Goal: Task Accomplishment & Management: Use online tool/utility

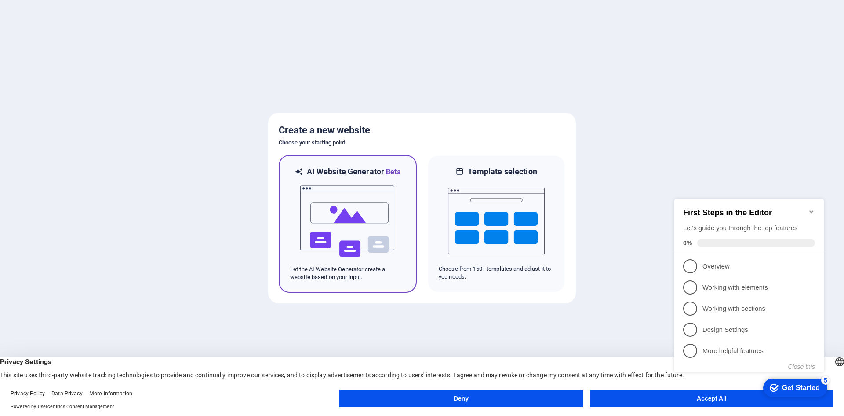
click at [351, 211] on img at bounding box center [347, 221] width 97 height 88
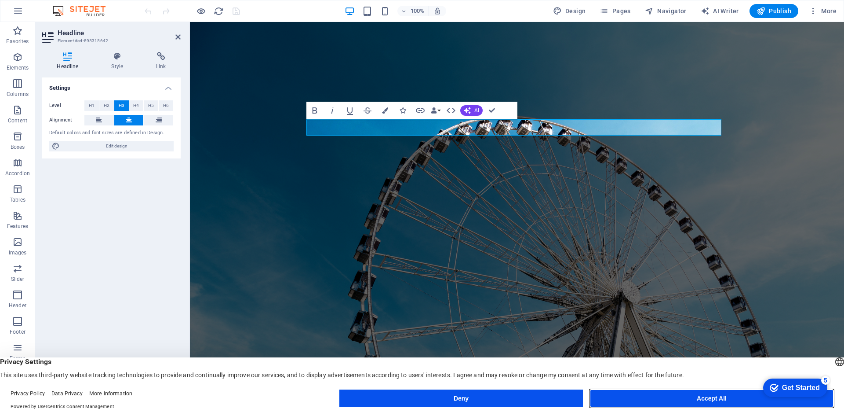
click at [682, 403] on button "Accept All" at bounding box center [712, 398] width 244 height 18
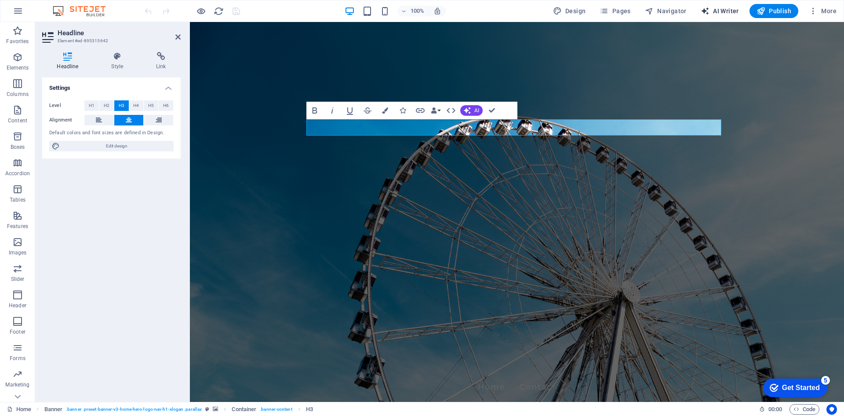
click at [723, 11] on span "AI Writer" at bounding box center [720, 11] width 38 height 9
select select "English"
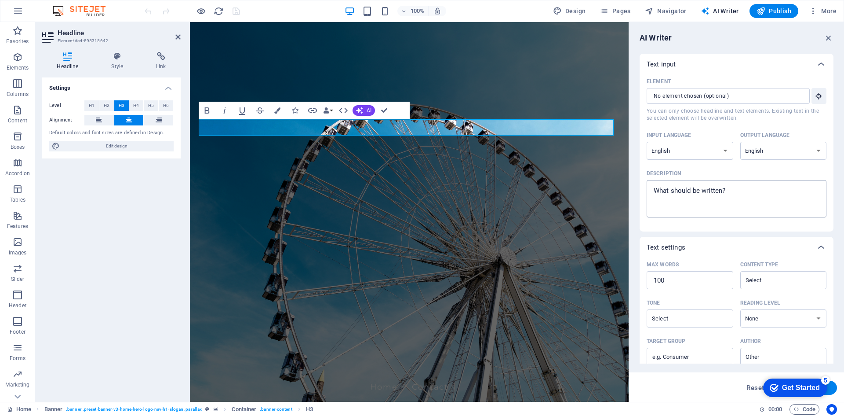
drag, startPoint x: 760, startPoint y: 182, endPoint x: 781, endPoint y: 187, distance: 22.3
click at [781, 188] on textarea "Description x ​" at bounding box center [736, 198] width 171 height 29
drag, startPoint x: 945, startPoint y: 216, endPoint x: 590, endPoint y: 194, distance: 355.5
click at [698, 186] on textarea "Description x ​" at bounding box center [736, 198] width 171 height 29
click at [725, 187] on textarea "Description x ​" at bounding box center [736, 198] width 171 height 29
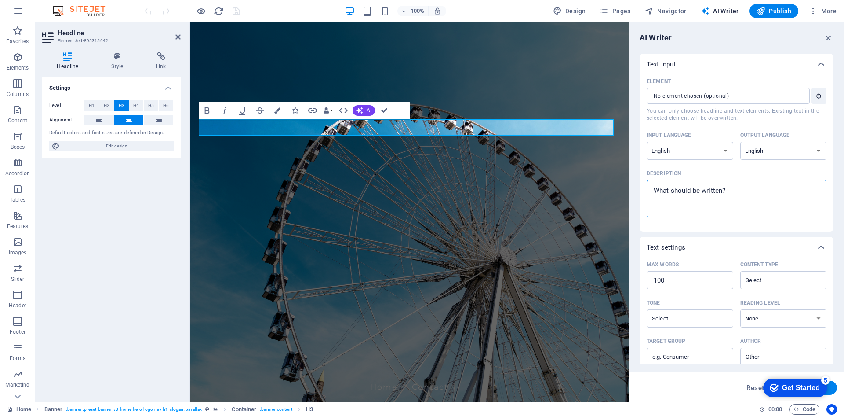
click at [725, 187] on textarea "Description x ​" at bounding box center [736, 198] width 171 height 29
type textarea "x"
drag, startPoint x: 828, startPoint y: 37, endPoint x: 624, endPoint y: 22, distance: 205.0
click at [828, 37] on icon "button" at bounding box center [829, 38] width 10 height 10
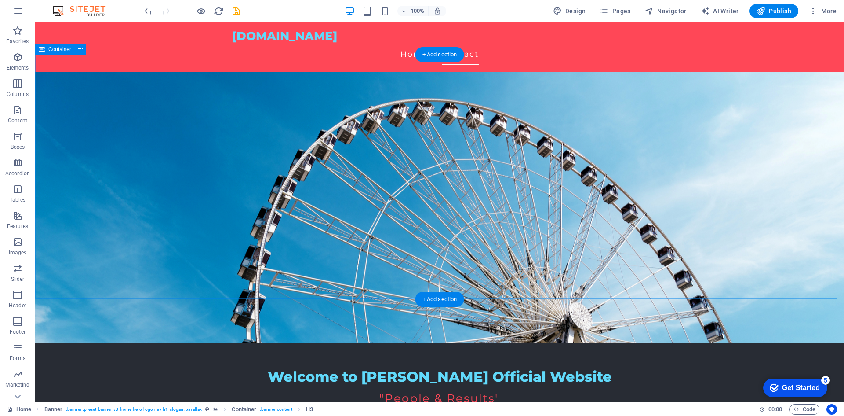
scroll to position [176, 0]
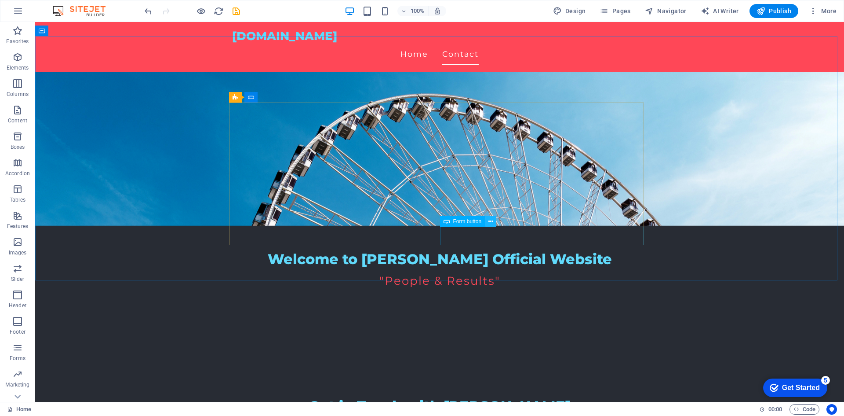
click at [489, 222] on icon at bounding box center [491, 221] width 5 height 9
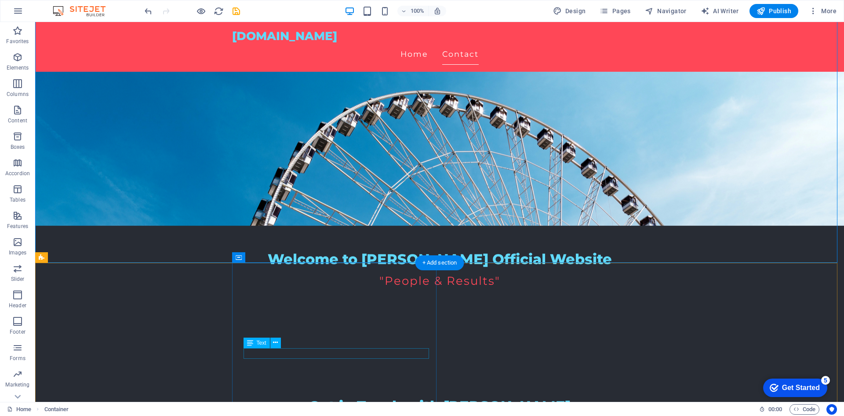
scroll to position [207, 0]
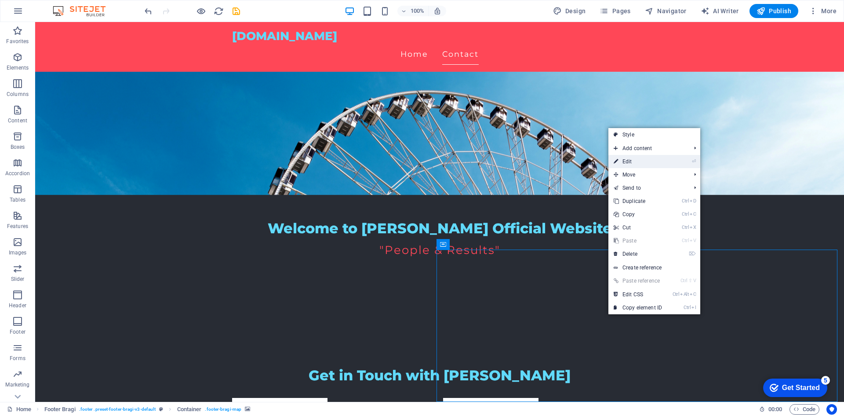
click at [667, 160] on link "⏎ Edit" at bounding box center [638, 161] width 59 height 13
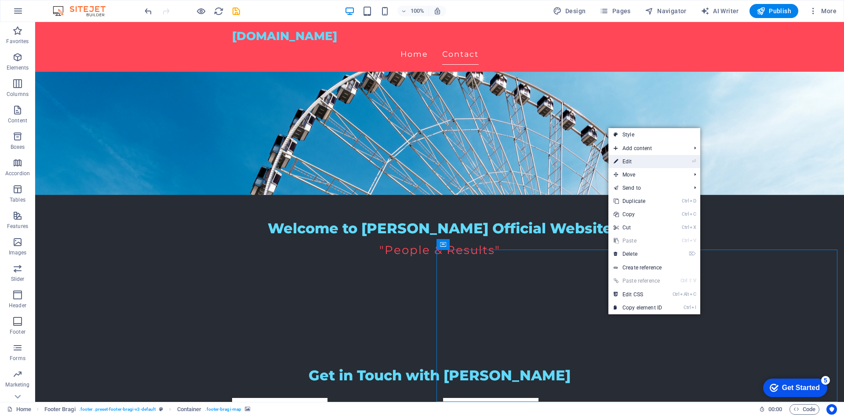
select select "px"
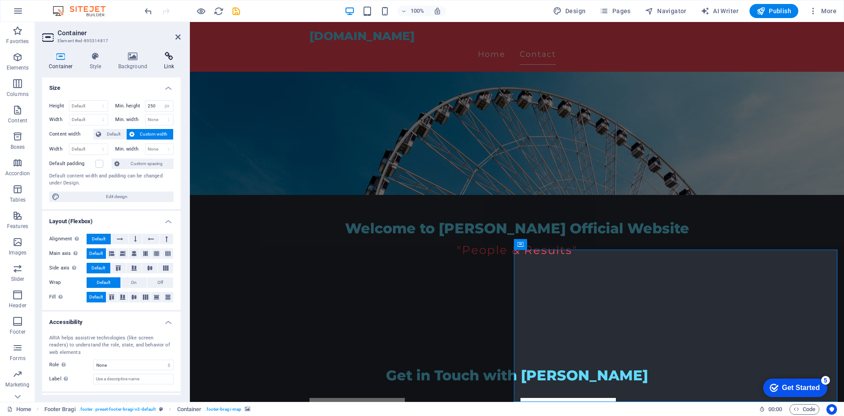
click at [175, 64] on h4 "Link" at bounding box center [168, 61] width 23 height 18
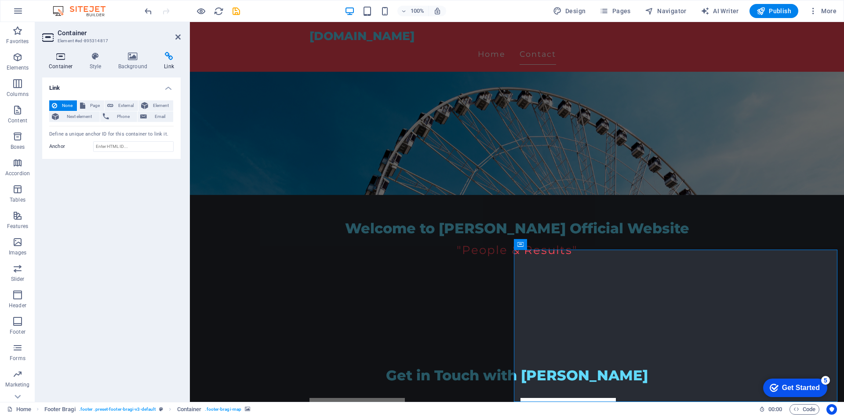
click at [69, 61] on h4 "Container" at bounding box center [62, 61] width 41 height 18
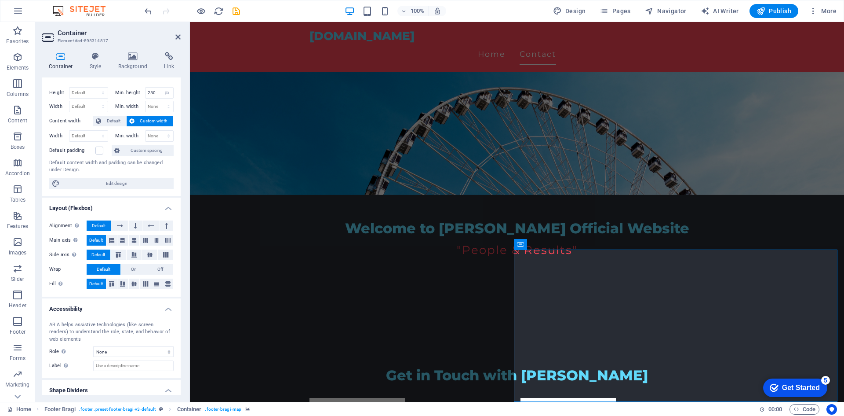
scroll to position [0, 0]
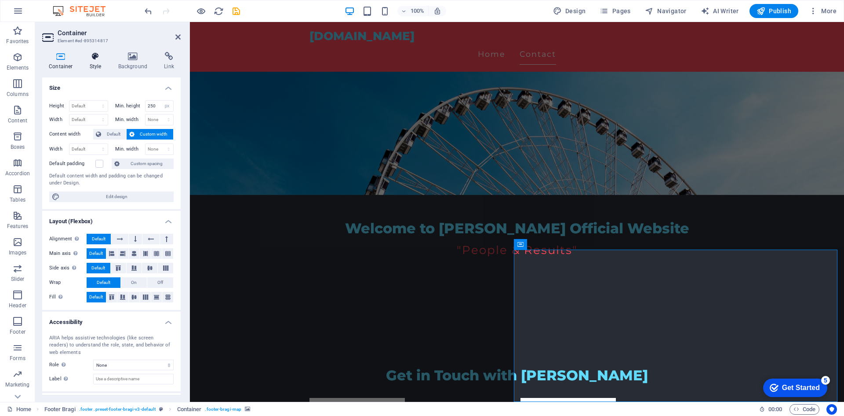
click at [97, 60] on icon at bounding box center [95, 56] width 25 height 9
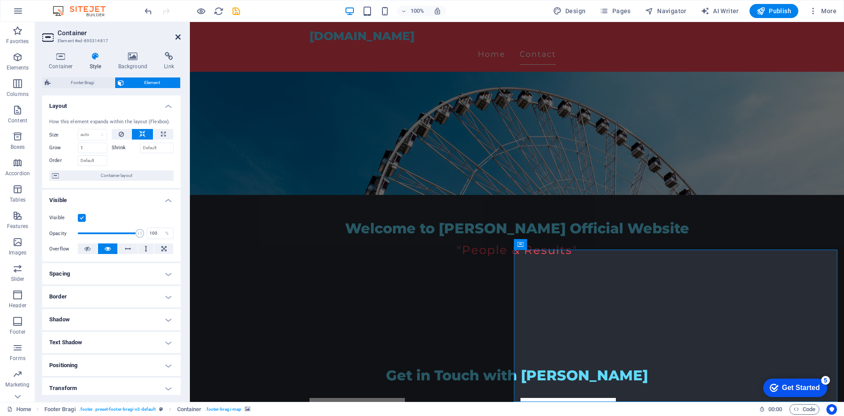
click at [179, 39] on icon at bounding box center [177, 36] width 5 height 7
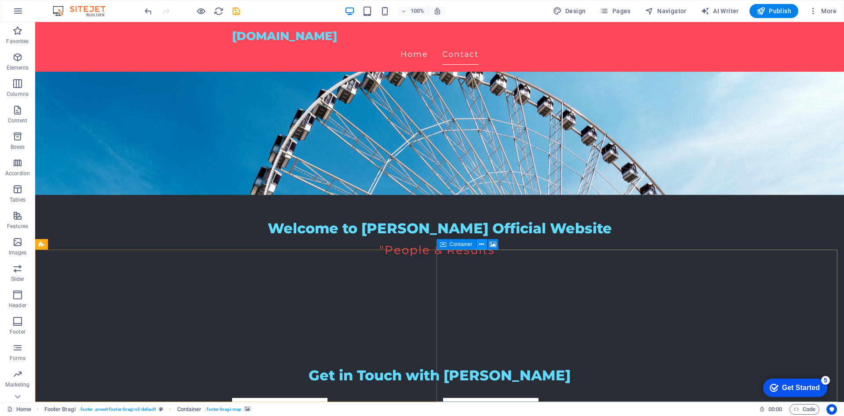
click at [485, 245] on button at bounding box center [482, 244] width 11 height 11
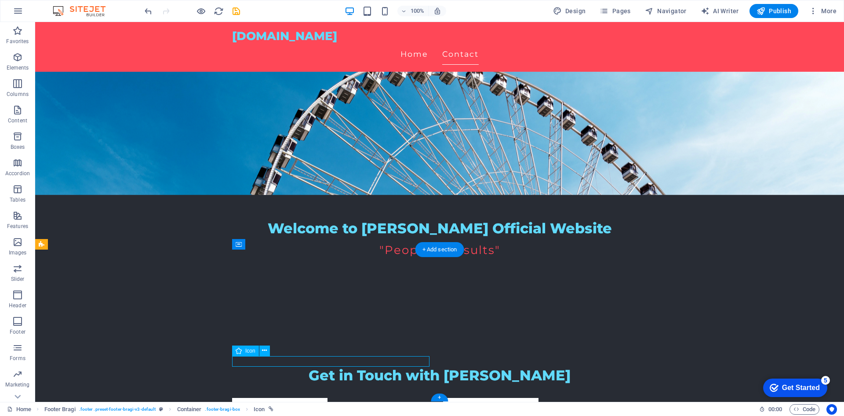
scroll to position [196, 0]
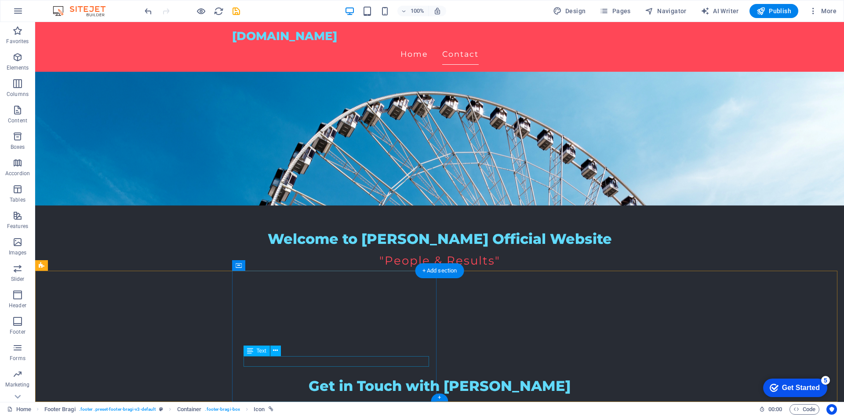
scroll to position [186, 0]
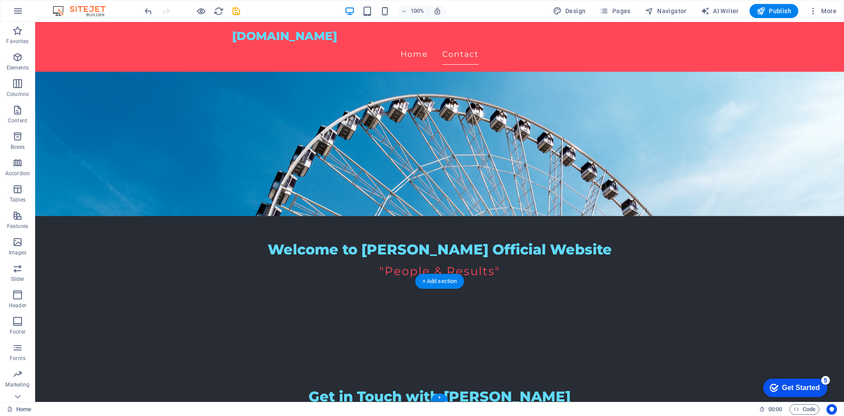
scroll to position [175, 0]
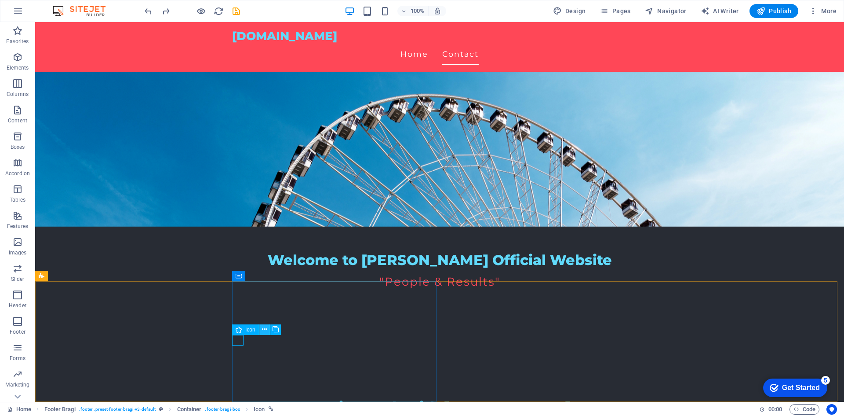
click at [263, 331] on icon at bounding box center [264, 329] width 5 height 9
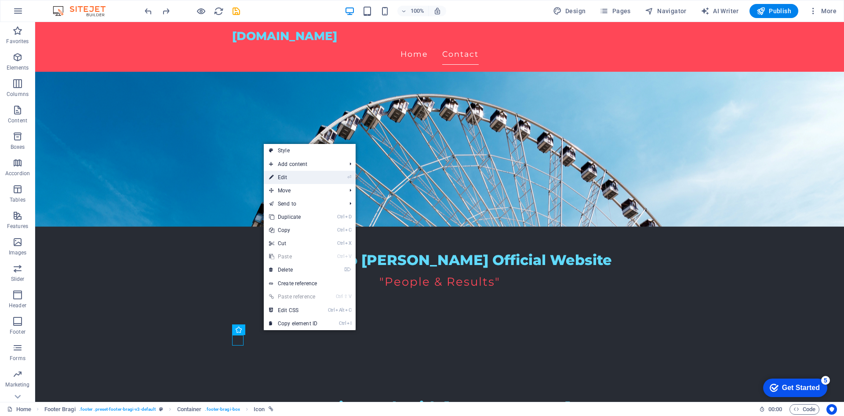
click at [322, 181] on link "⏎ Edit" at bounding box center [293, 177] width 59 height 13
select select "xMidYMid"
select select "px"
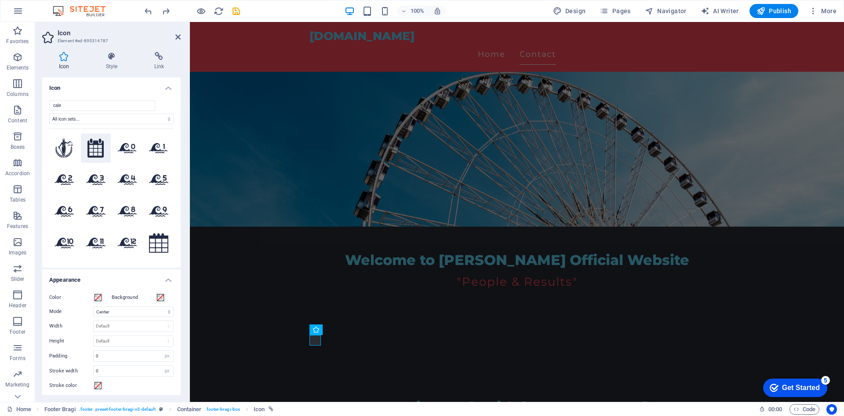
type input "cale"
click at [93, 150] on icon at bounding box center [96, 148] width 17 height 19
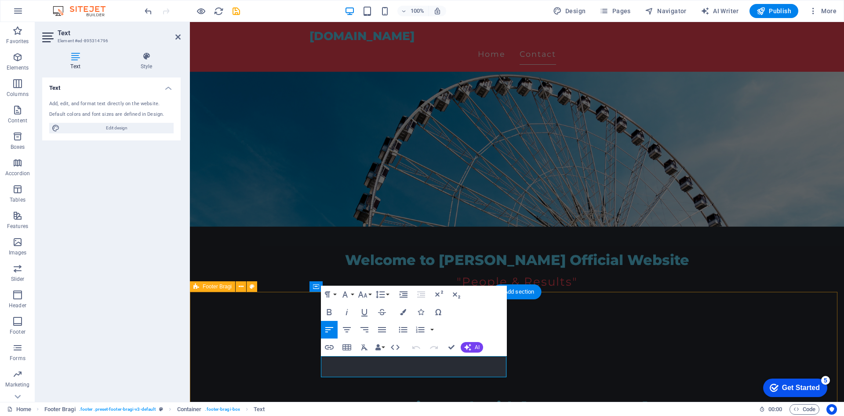
scroll to position [164, 0]
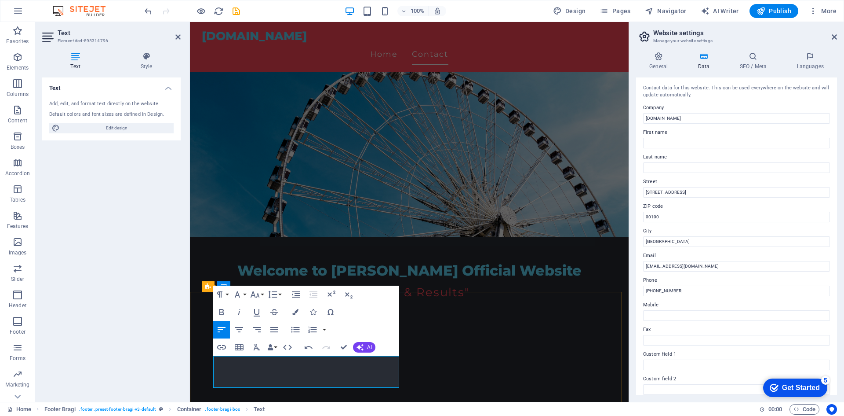
click at [148, 339] on div "Text Add, edit, and format text directly on the website. Default colors and fon…" at bounding box center [111, 235] width 139 height 317
click at [175, 35] on icon at bounding box center [177, 36] width 5 height 7
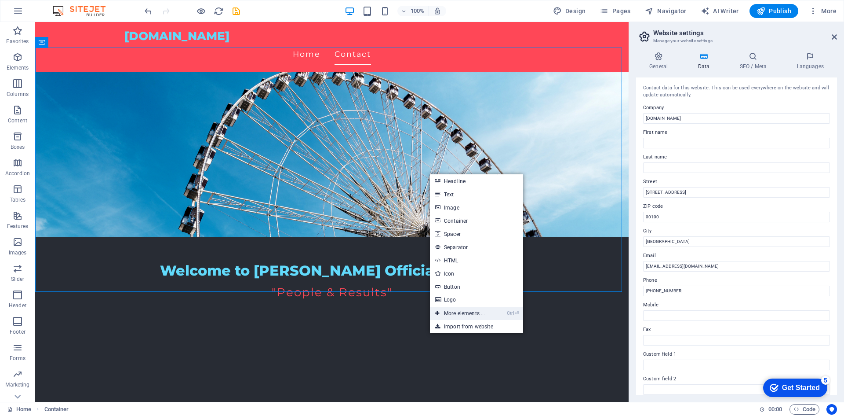
click at [444, 311] on link "Ctrl ⏎ More elements ..." at bounding box center [460, 312] width 60 height 13
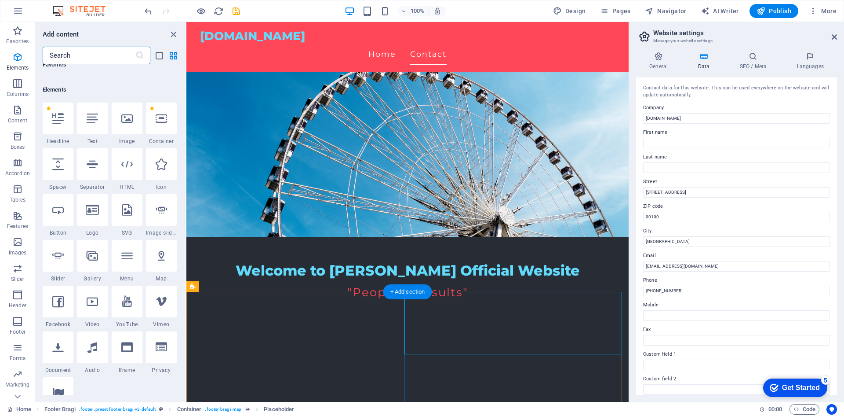
scroll to position [94, 0]
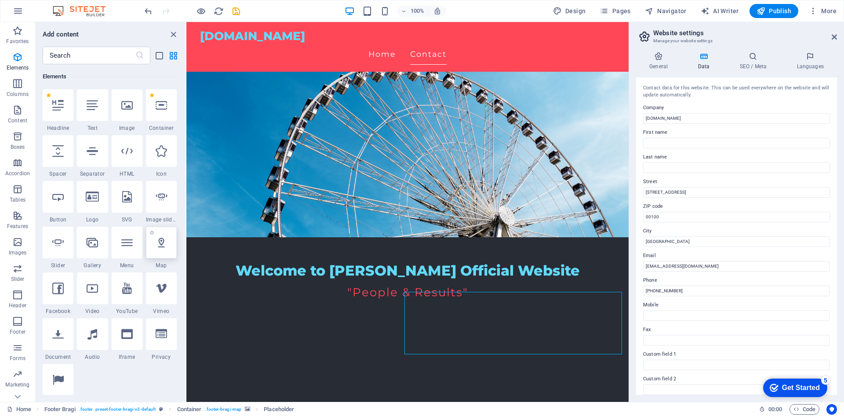
click at [159, 247] on icon at bounding box center [161, 242] width 11 height 11
select select "1"
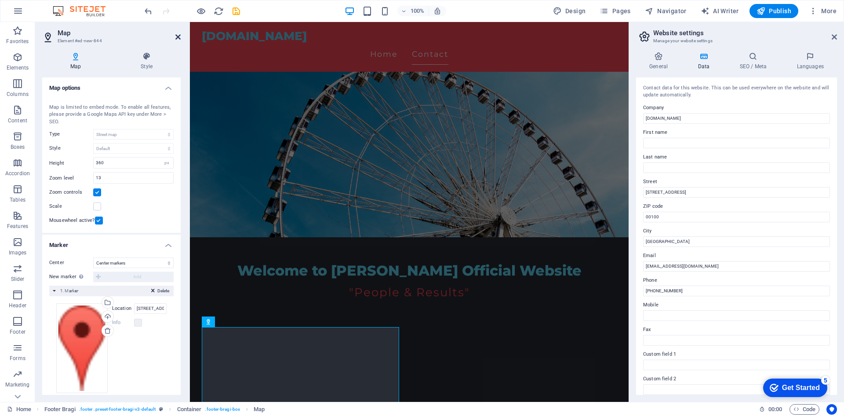
click at [178, 35] on icon at bounding box center [177, 36] width 5 height 7
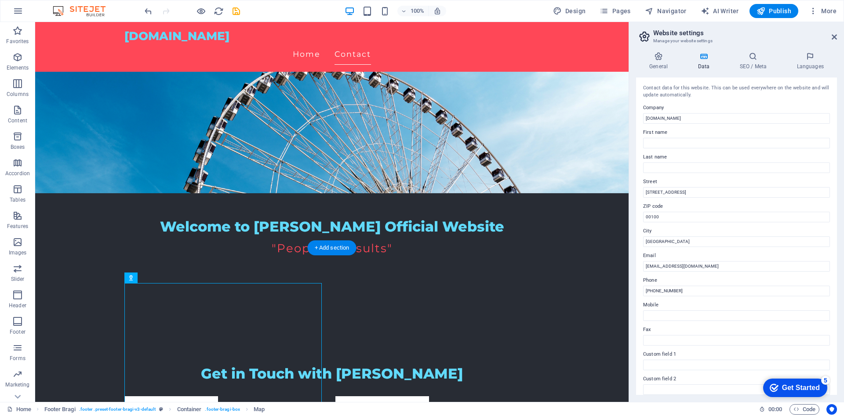
scroll to position [186, 0]
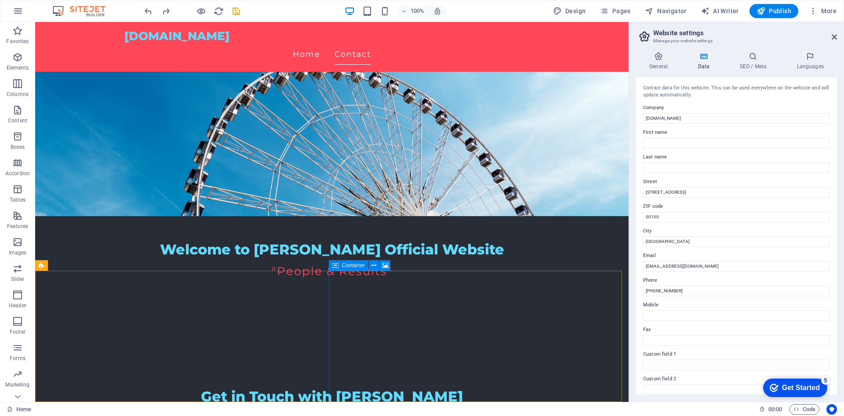
click at [357, 263] on span "Container" at bounding box center [353, 265] width 23 height 5
click at [375, 263] on icon at bounding box center [374, 265] width 5 height 9
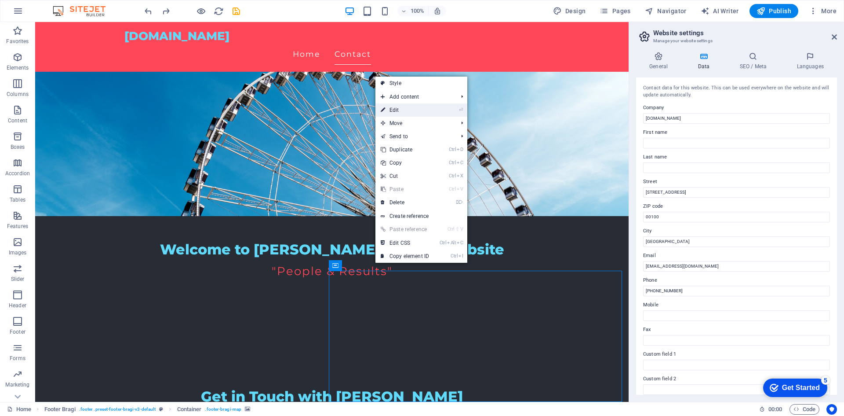
click at [422, 108] on link "⏎ Edit" at bounding box center [405, 109] width 59 height 13
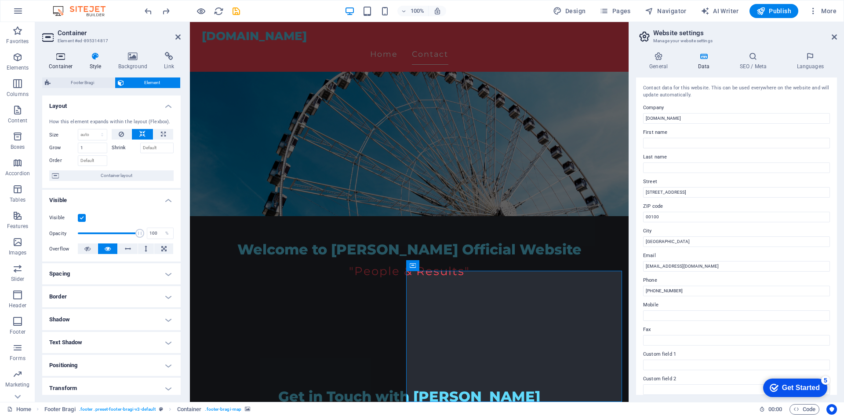
click at [67, 62] on h4 "Container" at bounding box center [62, 61] width 41 height 18
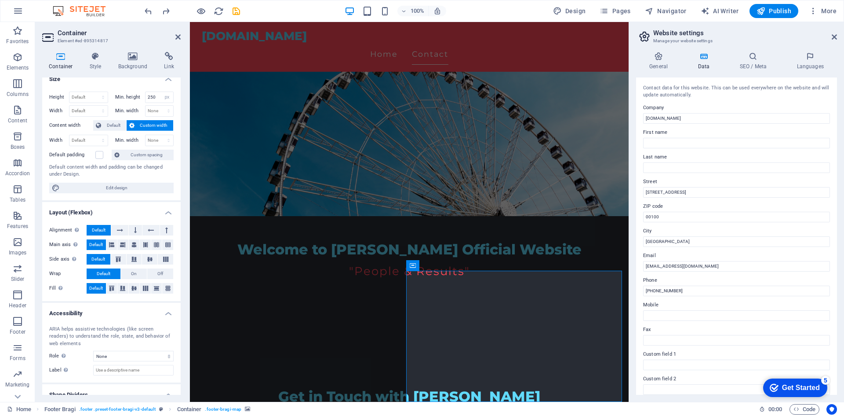
scroll to position [0, 0]
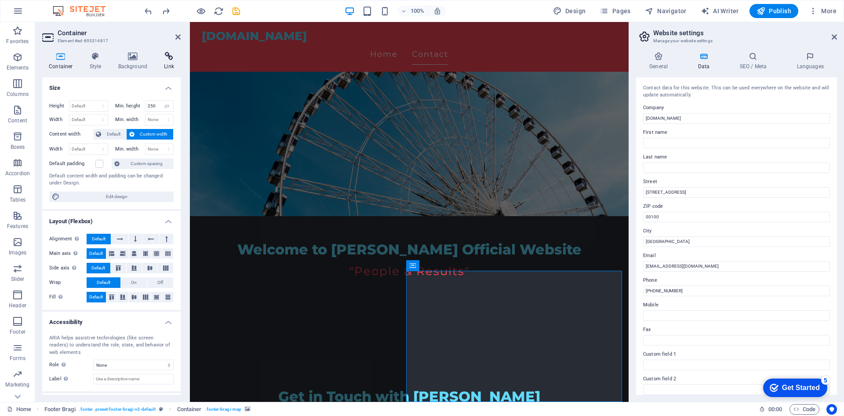
click at [165, 60] on icon at bounding box center [168, 56] width 23 height 9
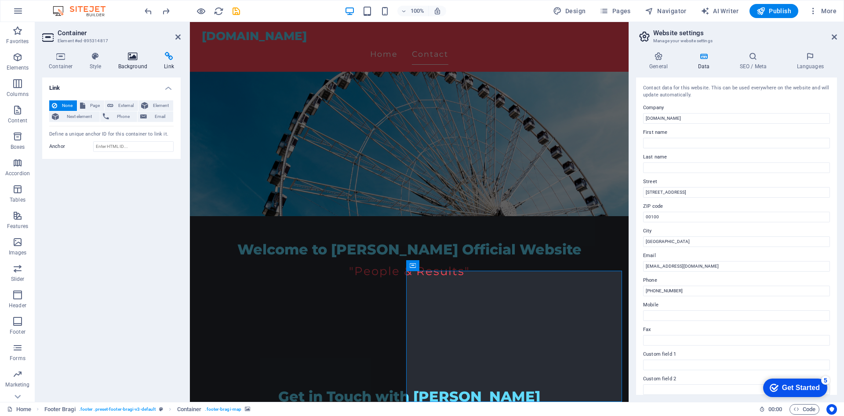
click at [135, 56] on icon at bounding box center [133, 56] width 43 height 9
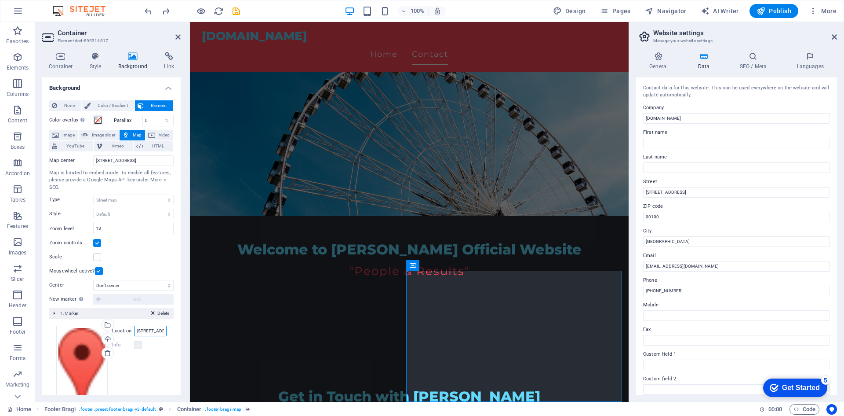
click at [149, 331] on input "[STREET_ADDRESS]" at bounding box center [150, 330] width 33 height 11
click at [148, 328] on input "[STREET_ADDRESS]" at bounding box center [150, 330] width 33 height 11
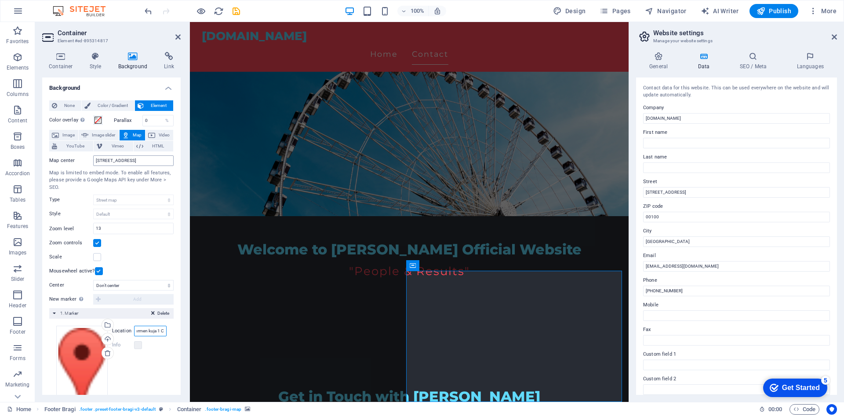
type input "Paavo Nurmen kuja 1 C"
drag, startPoint x: 163, startPoint y: 158, endPoint x: 54, endPoint y: 159, distance: 109.5
click at [54, 159] on div "Map center [STREET_ADDRESS]" at bounding box center [111, 160] width 124 height 11
type input "Paavo Nurmen kuja 1 C"
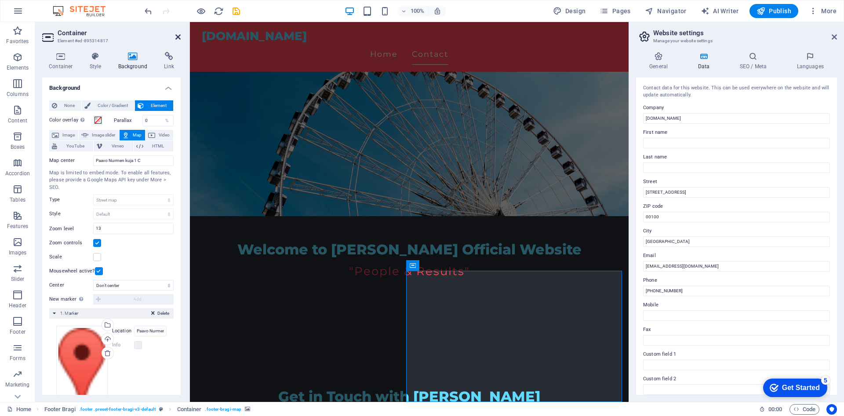
click at [178, 33] on icon at bounding box center [177, 36] width 5 height 7
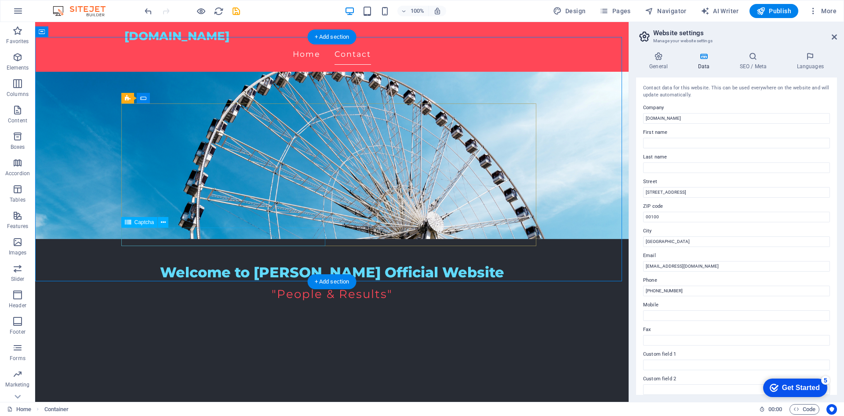
scroll to position [142, 0]
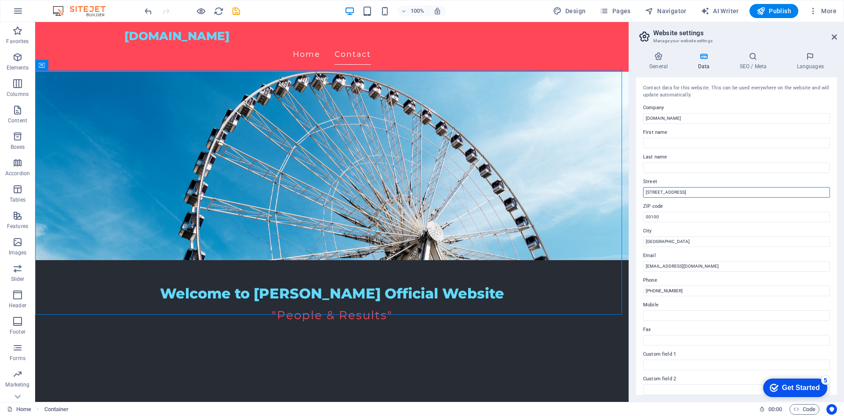
drag, startPoint x: 693, startPoint y: 194, endPoint x: 634, endPoint y: 196, distance: 59.4
click at [634, 196] on div "General Data SEO / Meta Languages Website name [DOMAIN_NAME] Logo Drag files he…" at bounding box center [736, 223] width 215 height 357
type input "P"
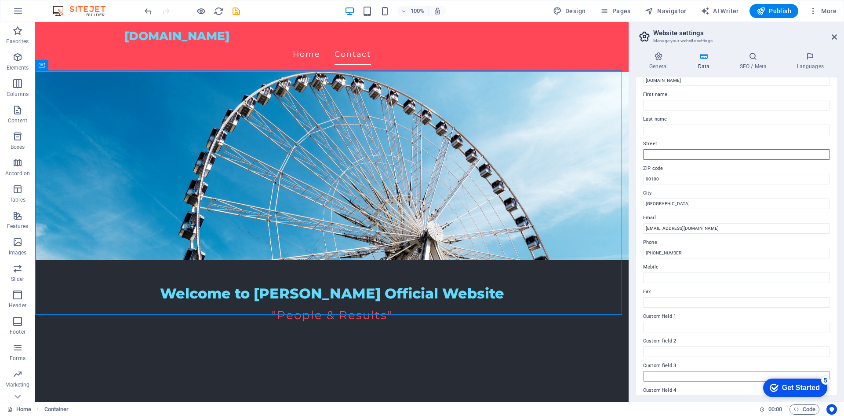
scroll to position [0, 0]
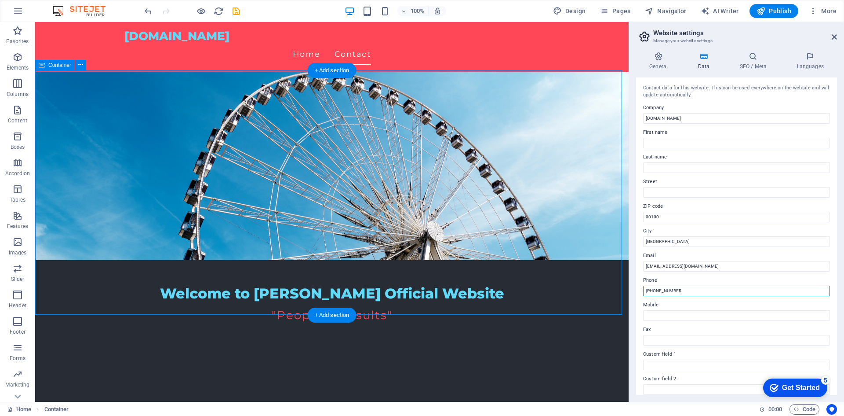
drag, startPoint x: 744, startPoint y: 315, endPoint x: 607, endPoint y: 289, distance: 139.2
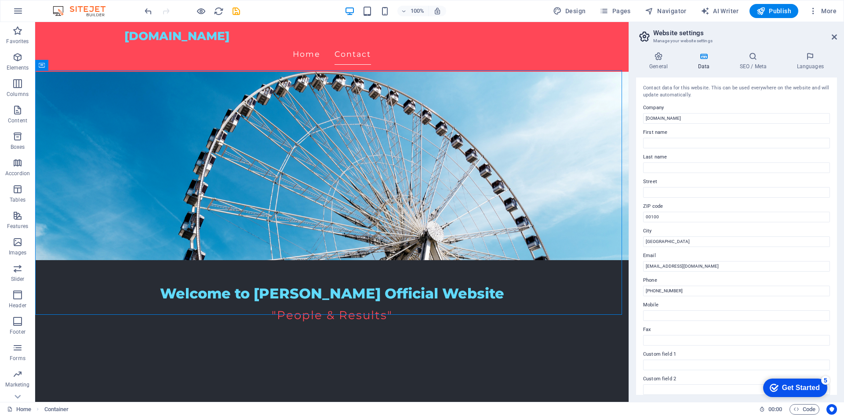
click at [695, 283] on label "Phone" at bounding box center [736, 280] width 187 height 11
click at [695, 285] on input "[PHONE_NUMBER]" at bounding box center [736, 290] width 187 height 11
click at [709, 264] on input "[EMAIL_ADDRESS][DOMAIN_NAME]" at bounding box center [736, 266] width 187 height 11
drag, startPoint x: 711, startPoint y: 265, endPoint x: 645, endPoint y: 270, distance: 66.1
click at [645, 270] on input "[EMAIL_ADDRESS][DOMAIN_NAME]" at bounding box center [736, 266] width 187 height 11
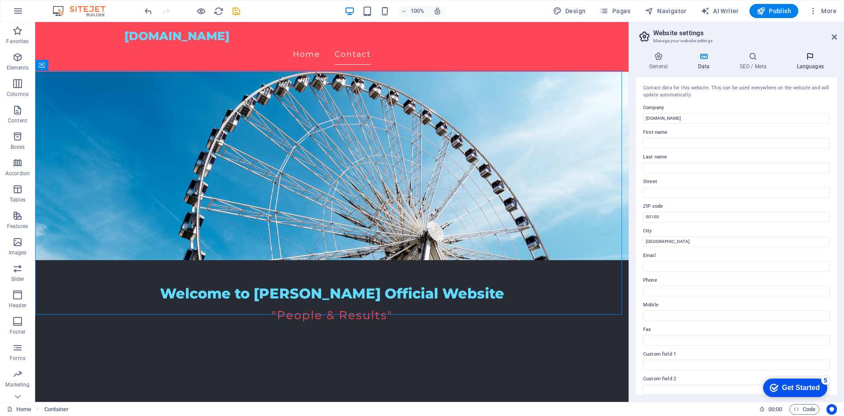
click at [812, 61] on h4 "Languages" at bounding box center [811, 61] width 54 height 18
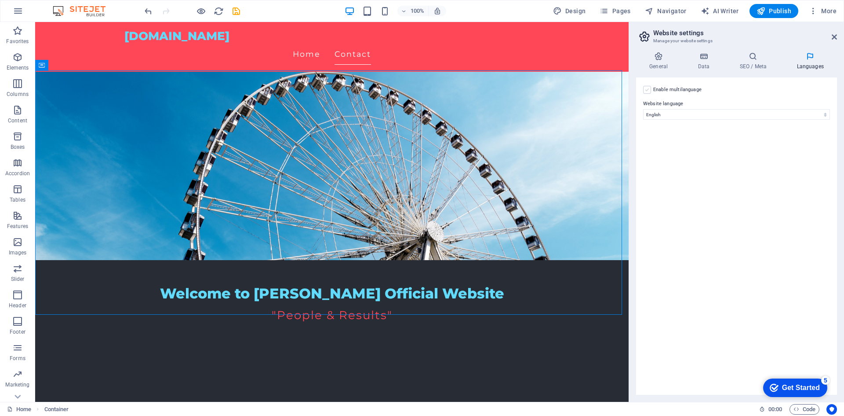
click at [649, 92] on label at bounding box center [647, 90] width 8 height 8
click at [0, 0] on input "Enable multilanguage To disable multilanguage delete all languages until only o…" at bounding box center [0, 0] width 0 height 0
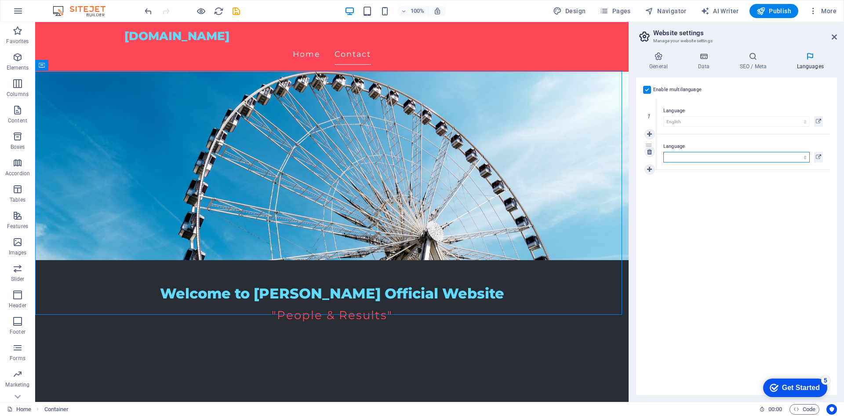
click at [697, 158] on select "Abkhazian Afar Afrikaans Akan Albanian Amharic Arabic Aragonese Armenian Assame…" at bounding box center [737, 157] width 146 height 11
select select "48"
click at [664, 152] on select "Abkhazian Afar Afrikaans Akan Albanian Amharic Arabic Aragonese Armenian Assame…" at bounding box center [737, 157] width 146 height 11
click at [835, 40] on icon at bounding box center [834, 36] width 5 height 7
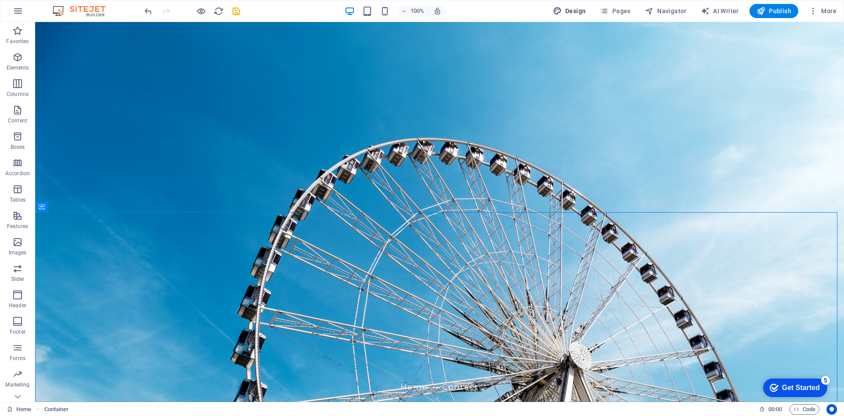
click at [569, 8] on span "Design" at bounding box center [569, 11] width 33 height 9
select select "px"
select select "200"
select select "px"
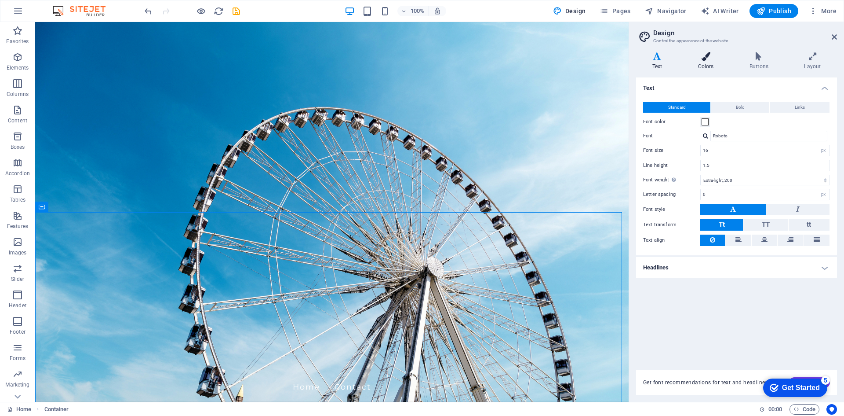
click at [699, 61] on h4 "Colors" at bounding box center [707, 61] width 51 height 18
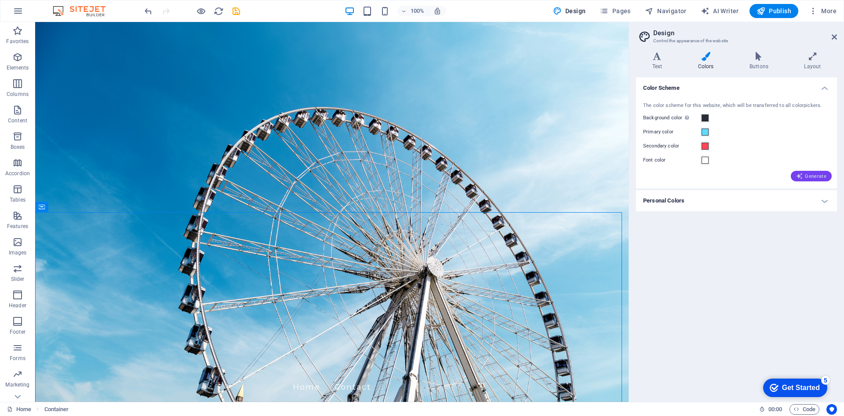
click at [797, 173] on icon "button" at bounding box center [799, 175] width 7 height 7
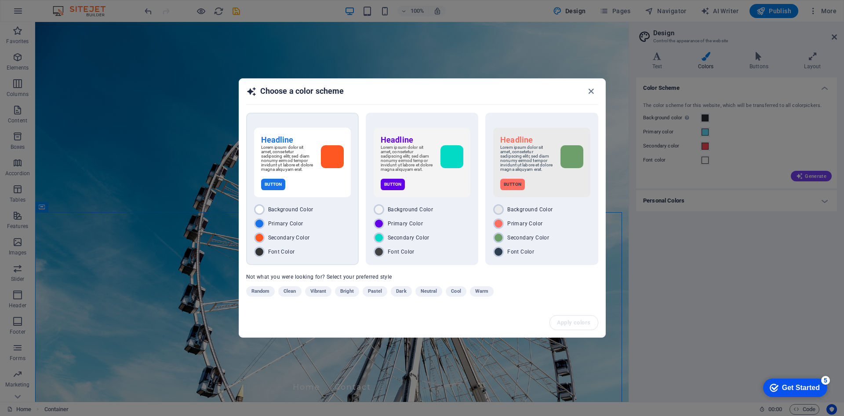
click at [332, 185] on div "Button" at bounding box center [302, 184] width 83 height 11
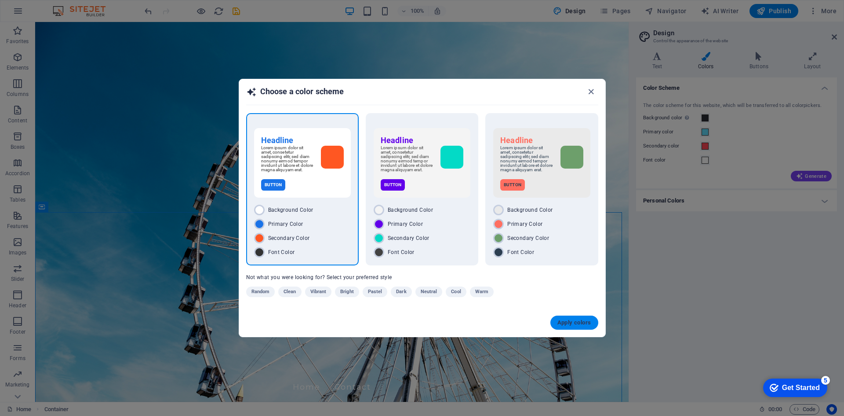
click at [570, 326] on span "Apply colors" at bounding box center [575, 322] width 34 height 7
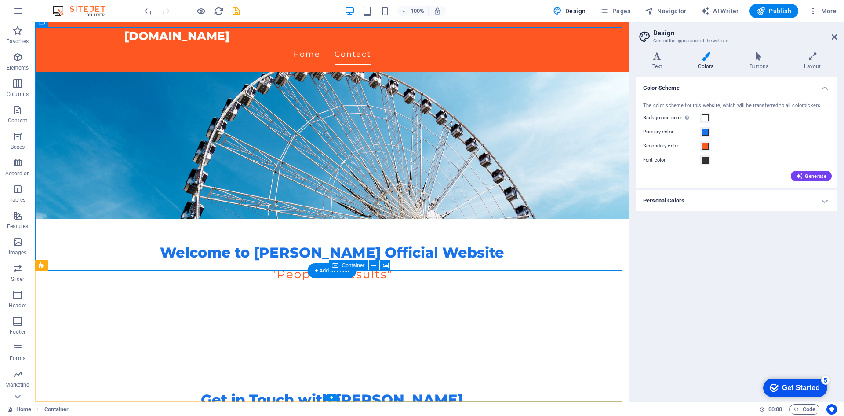
scroll to position [185, 0]
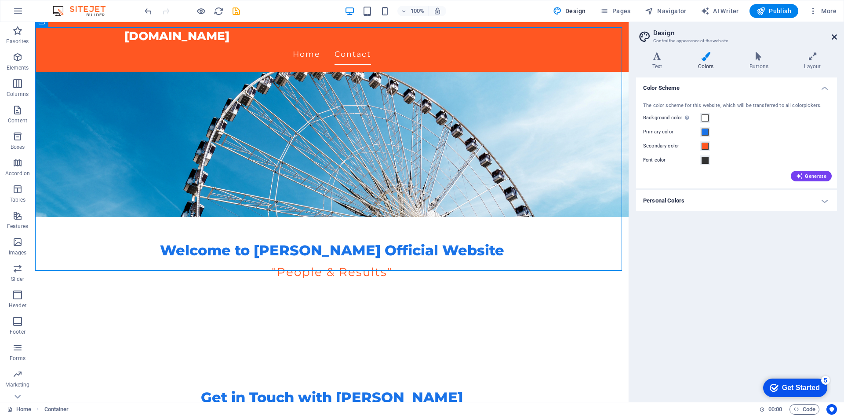
click at [832, 37] on icon at bounding box center [834, 36] width 5 height 7
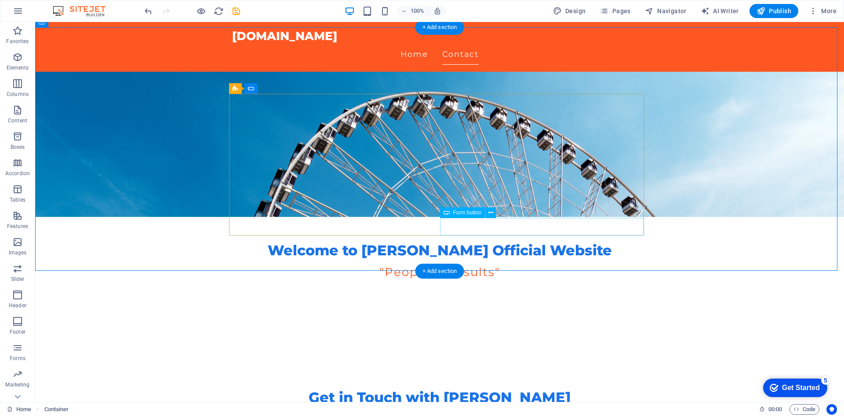
click at [492, 212] on icon at bounding box center [491, 212] width 5 height 9
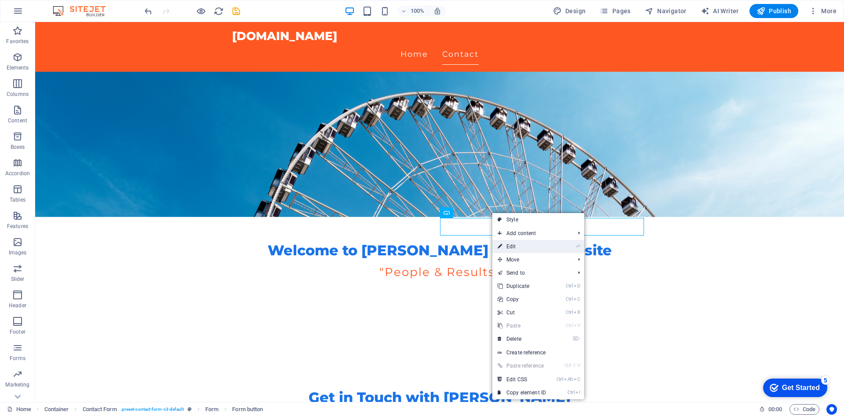
click at [513, 248] on link "⏎ Edit" at bounding box center [521, 246] width 59 height 13
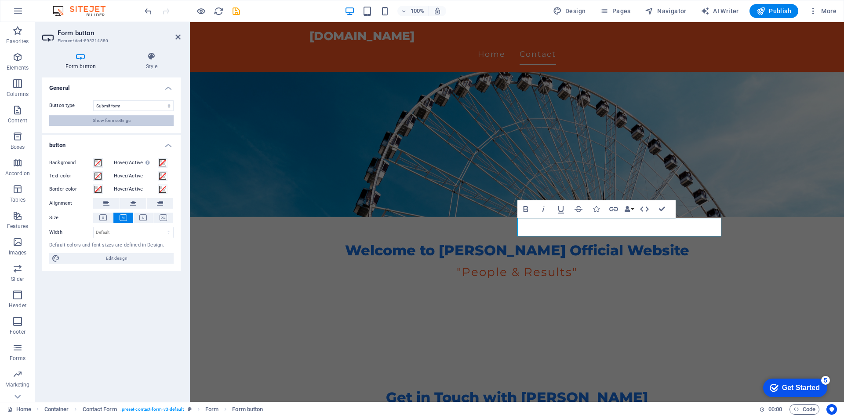
click at [118, 117] on span "Show form settings" at bounding box center [112, 120] width 38 height 11
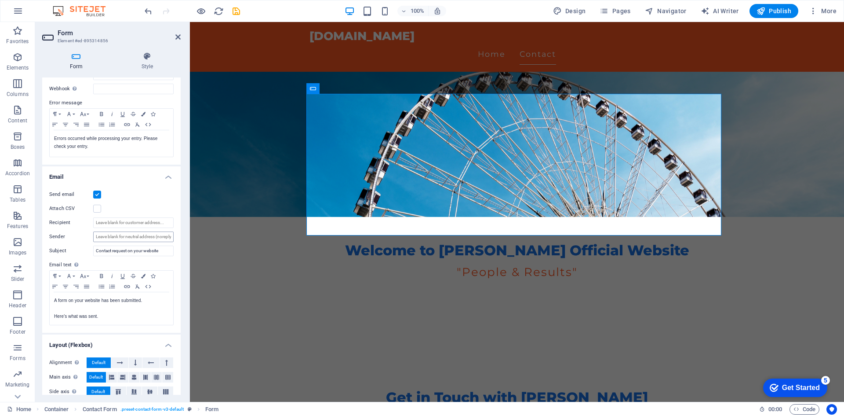
scroll to position [87, 0]
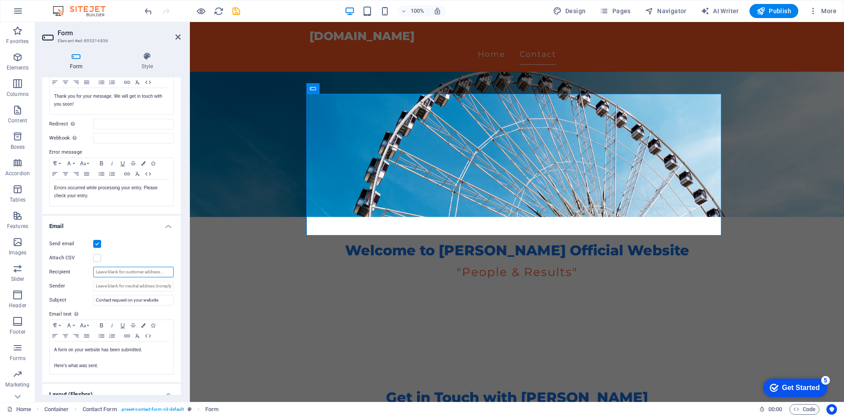
click at [161, 273] on input "Recipient" at bounding box center [133, 271] width 80 height 11
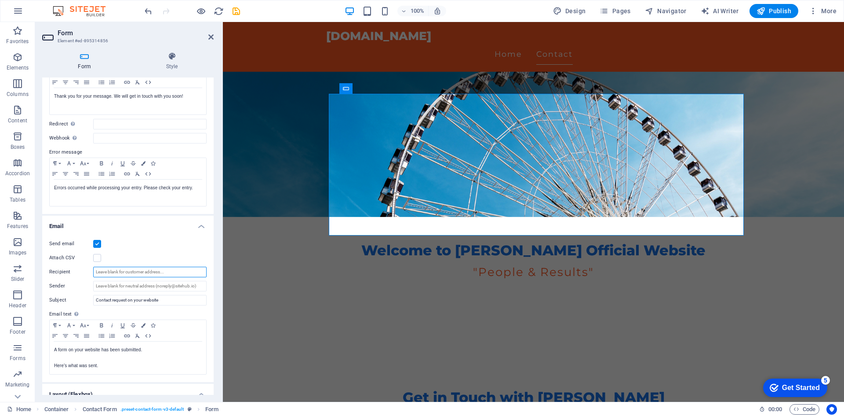
drag, startPoint x: 189, startPoint y: 262, endPoint x: 0, endPoint y: 242, distance: 190.1
click at [224, 264] on div "Form Element #ed-895314856 Form Style General Title Define a name for the form.…" at bounding box center [439, 211] width 809 height 379
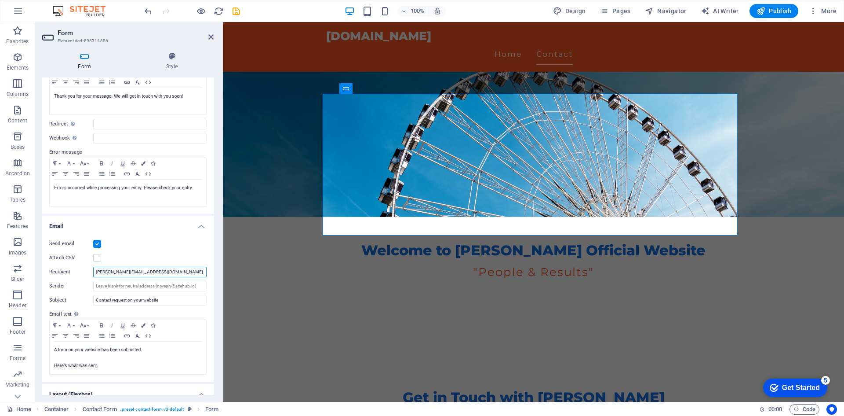
type input "[PERSON_NAME][EMAIL_ADDRESS][DOMAIN_NAME]"
click at [208, 208] on div "Success message Paragraph Format Normal Heading 1 Heading 2 Heading 3 Heading 4…" at bounding box center [127, 130] width 171 height 165
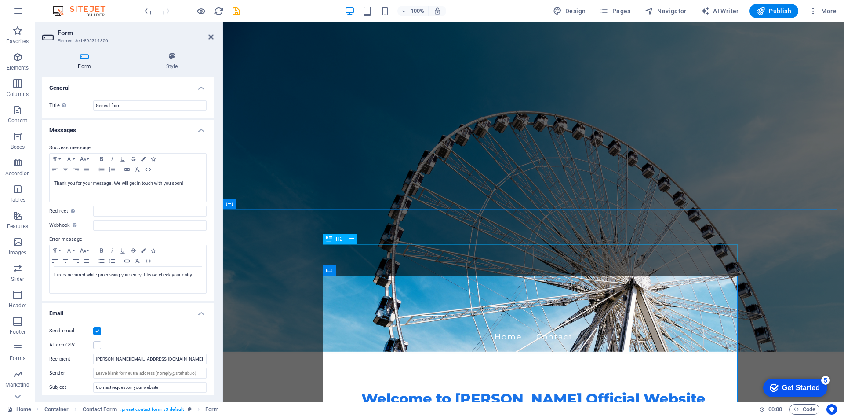
scroll to position [88, 0]
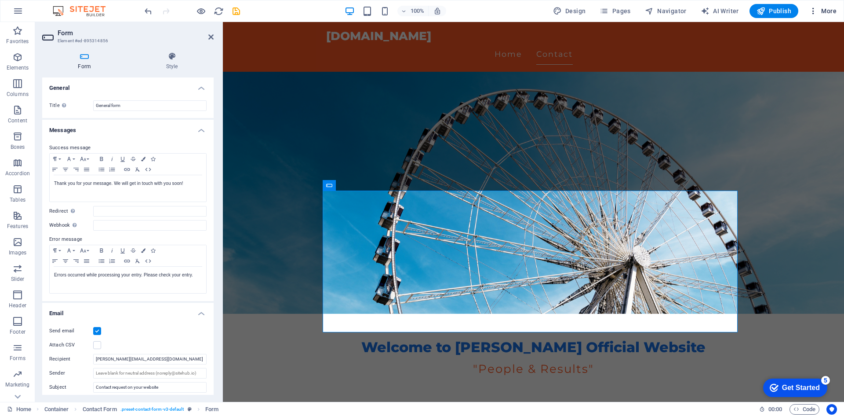
click at [826, 11] on span "More" at bounding box center [823, 11] width 28 height 9
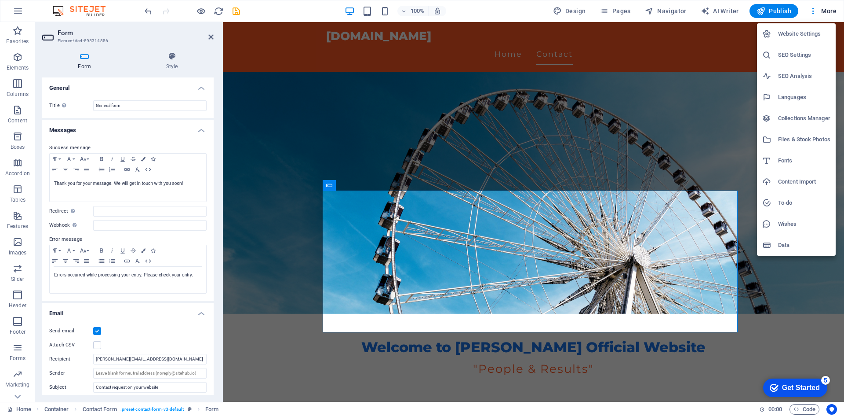
click at [825, 11] on div at bounding box center [422, 208] width 844 height 416
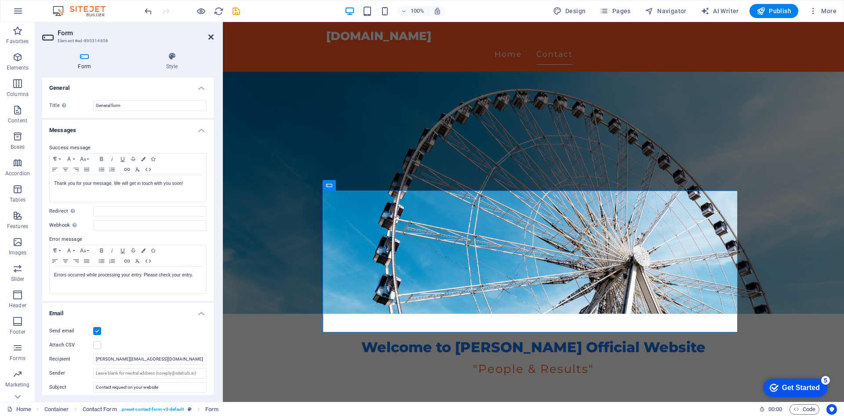
click at [210, 39] on icon at bounding box center [210, 36] width 5 height 7
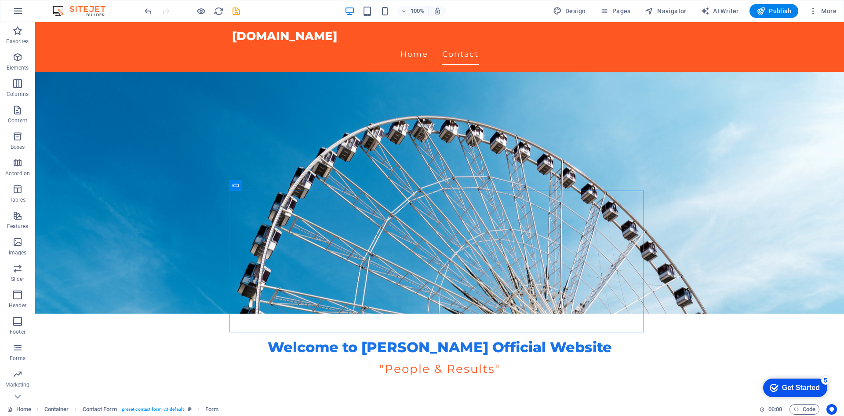
click at [20, 11] on icon "button" at bounding box center [18, 11] width 11 height 11
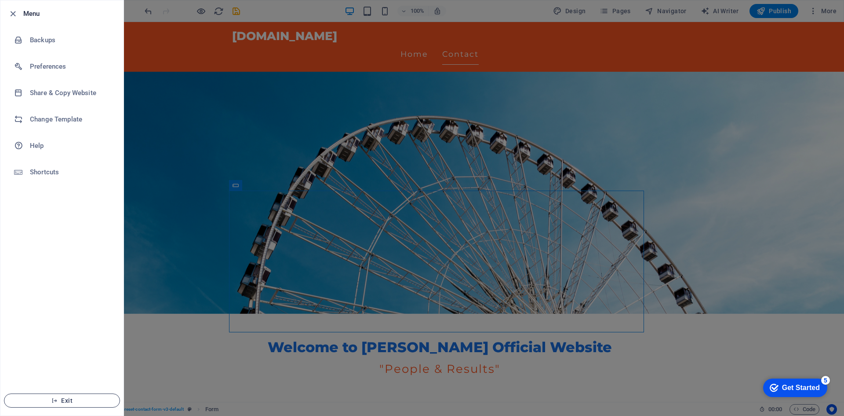
click at [88, 395] on button "Exit" at bounding box center [62, 400] width 116 height 14
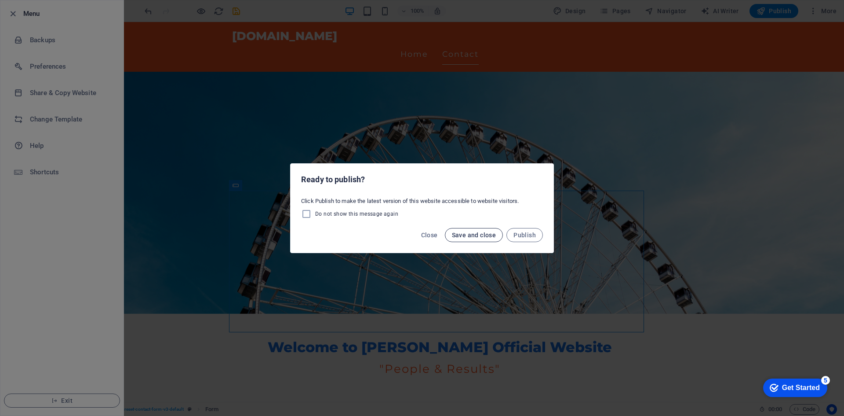
click at [472, 233] on span "Save and close" at bounding box center [474, 234] width 44 height 7
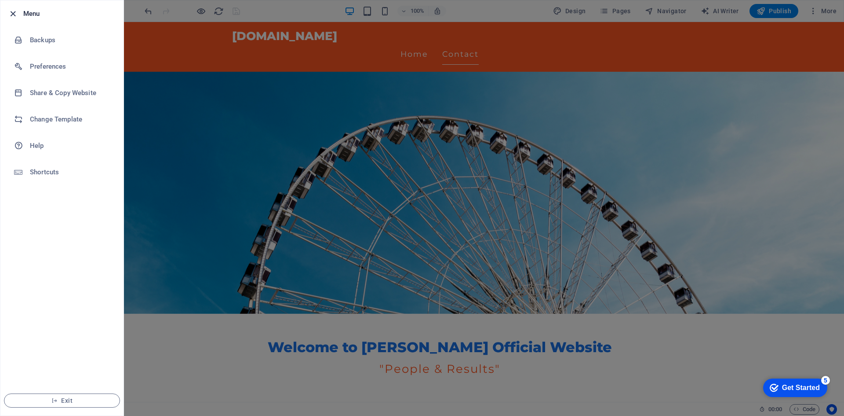
click at [15, 13] on icon "button" at bounding box center [13, 14] width 10 height 10
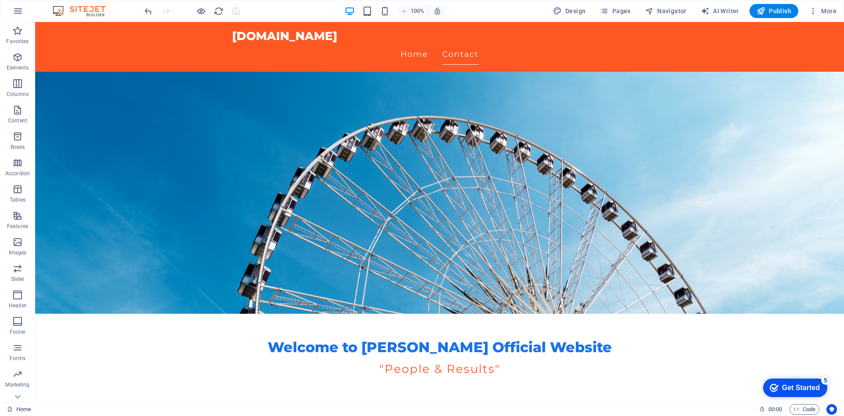
click at [15, 13] on icon "button" at bounding box center [18, 11] width 11 height 11
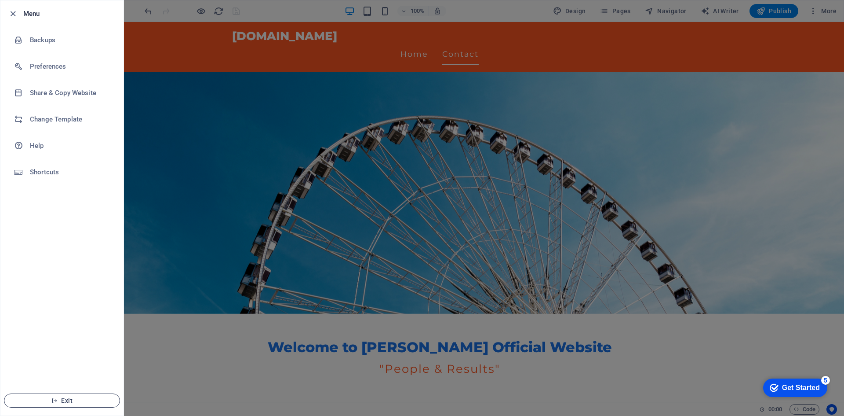
click at [88, 400] on span "Exit" at bounding box center [61, 400] width 101 height 7
